Goal: Transaction & Acquisition: Purchase product/service

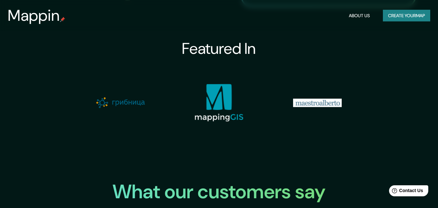
scroll to position [648, 0]
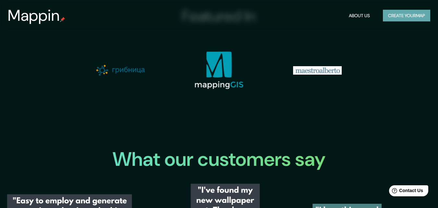
click at [393, 16] on button "Create your map" at bounding box center [406, 16] width 47 height 12
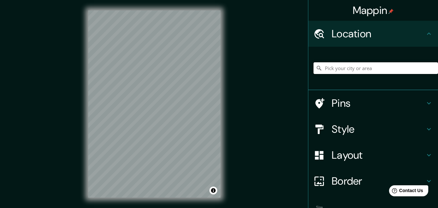
click at [353, 65] on input "Pick your city or area" at bounding box center [375, 68] width 124 height 12
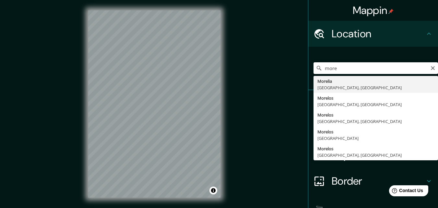
type input "[GEOGRAPHIC_DATA], [GEOGRAPHIC_DATA], [GEOGRAPHIC_DATA]"
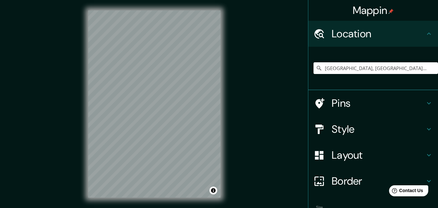
click at [407, 100] on h4 "Pins" at bounding box center [377, 103] width 93 height 13
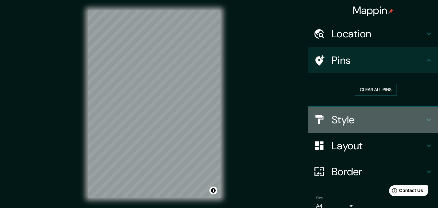
click at [384, 118] on h4 "Style" at bounding box center [377, 119] width 93 height 13
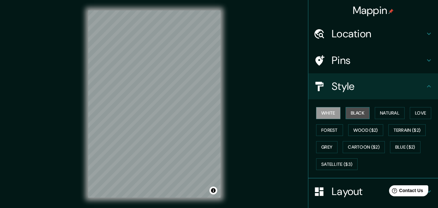
click at [358, 115] on button "Black" at bounding box center [357, 113] width 24 height 12
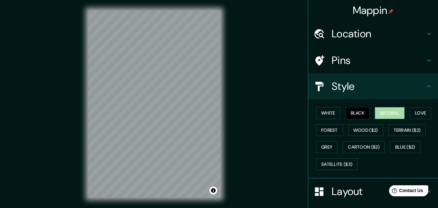
click at [383, 114] on button "Natural" at bounding box center [390, 113] width 30 height 12
click at [422, 116] on button "Love" at bounding box center [420, 113] width 21 height 12
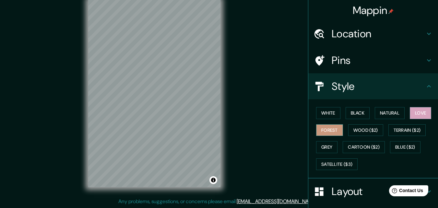
click at [316, 128] on button "Forest" at bounding box center [329, 130] width 27 height 12
click at [360, 127] on button "Wood ($2)" at bounding box center [365, 130] width 35 height 12
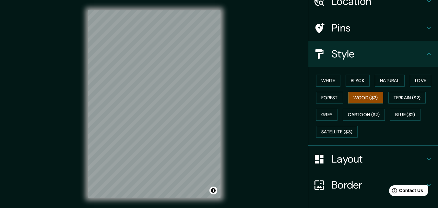
scroll to position [76, 0]
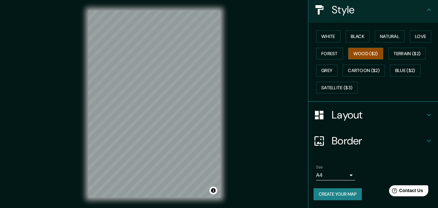
click at [342, 174] on body "Mappin Location [GEOGRAPHIC_DATA], [GEOGRAPHIC_DATA], [GEOGRAPHIC_DATA] Pins St…" at bounding box center [219, 104] width 438 height 208
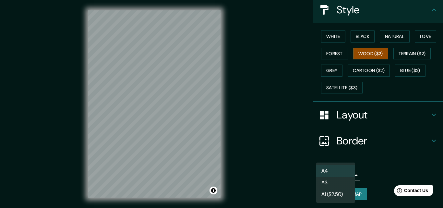
click at [365, 158] on div at bounding box center [221, 104] width 443 height 208
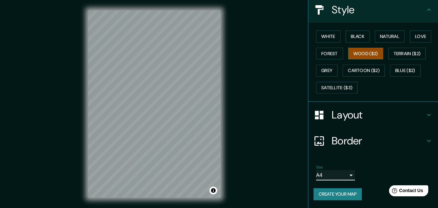
scroll to position [10, 0]
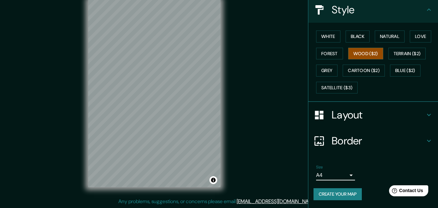
click at [365, 112] on h4 "Layout" at bounding box center [377, 114] width 93 height 13
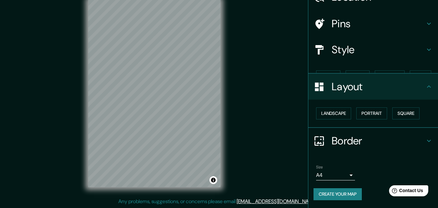
scroll to position [25, 0]
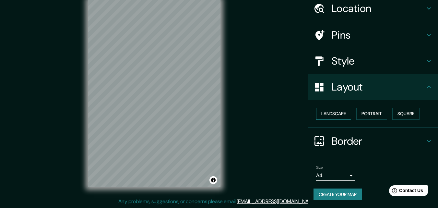
click at [334, 114] on button "Landscape" at bounding box center [333, 114] width 35 height 12
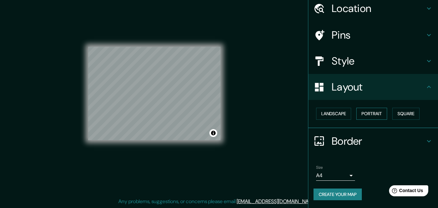
click at [370, 112] on button "Portrait" at bounding box center [371, 114] width 31 height 12
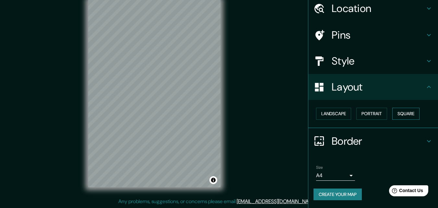
click at [398, 110] on button "Square" at bounding box center [405, 114] width 27 height 12
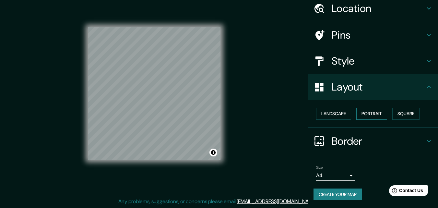
click at [367, 110] on button "Portrait" at bounding box center [371, 114] width 31 height 12
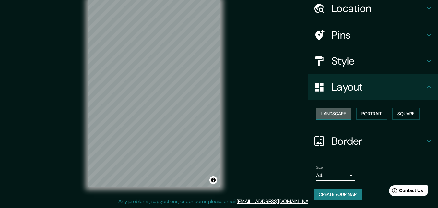
click at [323, 111] on button "Landscape" at bounding box center [333, 114] width 35 height 12
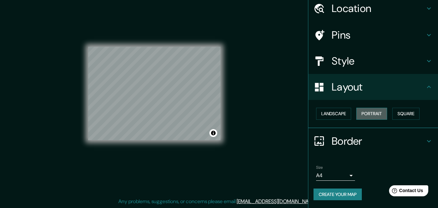
click at [366, 111] on button "Portrait" at bounding box center [371, 114] width 31 height 12
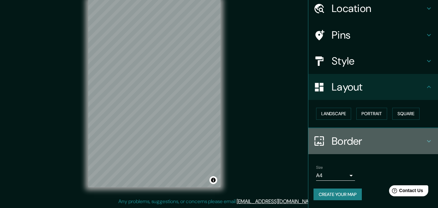
click at [377, 137] on h4 "Border" at bounding box center [377, 140] width 93 height 13
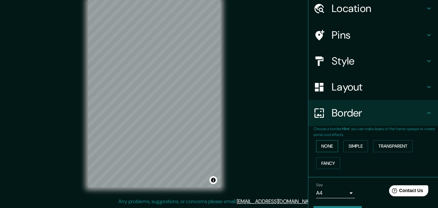
click at [318, 147] on button "None" at bounding box center [327, 146] width 22 height 12
click at [353, 148] on button "Simple" at bounding box center [355, 146] width 25 height 12
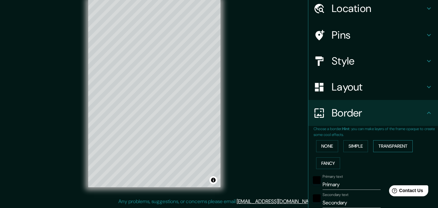
click at [386, 142] on button "Transparent" at bounding box center [393, 146] width 40 height 12
click at [320, 143] on button "None" at bounding box center [327, 146] width 22 height 12
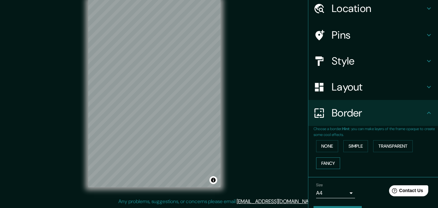
click at [322, 163] on button "Fancy" at bounding box center [328, 163] width 24 height 12
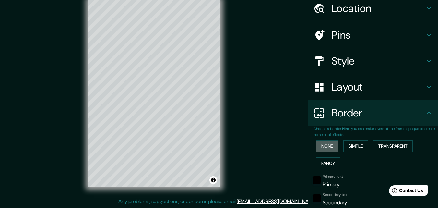
drag, startPoint x: 319, startPoint y: 145, endPoint x: 338, endPoint y: 151, distance: 20.1
click at [319, 147] on button "None" at bounding box center [327, 146] width 22 height 12
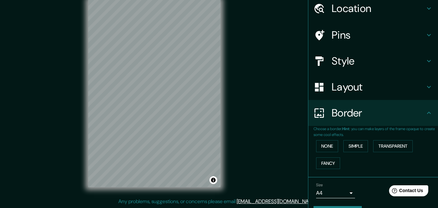
scroll to position [43, 0]
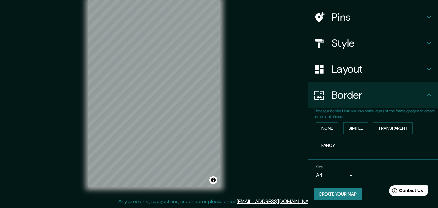
click at [344, 195] on button "Create your map" at bounding box center [337, 194] width 48 height 12
click at [349, 194] on button "Create your map" at bounding box center [337, 194] width 48 height 12
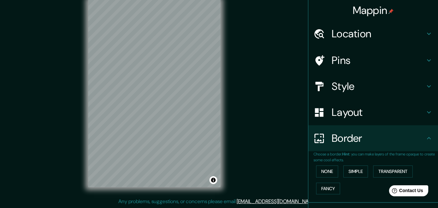
click at [372, 142] on h4 "Border" at bounding box center [377, 138] width 93 height 13
click at [371, 118] on h4 "Layout" at bounding box center [377, 112] width 93 height 13
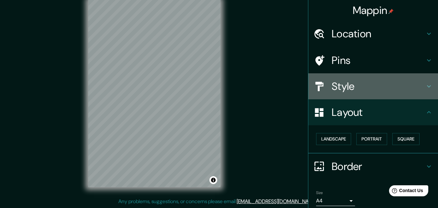
click at [374, 92] on h4 "Style" at bounding box center [377, 86] width 93 height 13
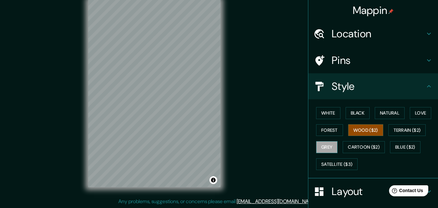
click at [326, 150] on button "Grey" at bounding box center [326, 147] width 21 height 12
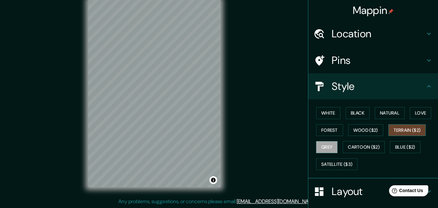
click at [404, 130] on button "Terrain ($2)" at bounding box center [407, 130] width 38 height 12
click at [327, 147] on button "Grey" at bounding box center [326, 147] width 21 height 12
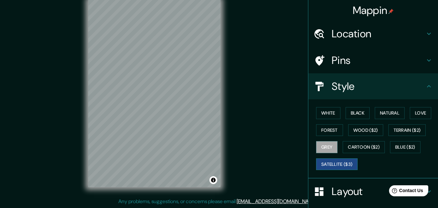
click at [336, 164] on button "Satellite ($3)" at bounding box center [336, 164] width 41 height 12
click at [408, 141] on div "White Black Natural Love Forest Wood ($2) Terrain ($2) Grey Cartoon ($2) Blue (…" at bounding box center [375, 138] width 124 height 68
click at [408, 144] on button "Blue ($2)" at bounding box center [405, 147] width 30 height 12
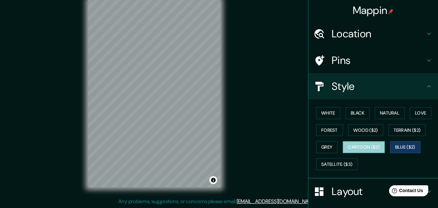
click at [368, 144] on button "Cartoon ($2)" at bounding box center [363, 147] width 42 height 12
